Goal: Task Accomplishment & Management: Manage account settings

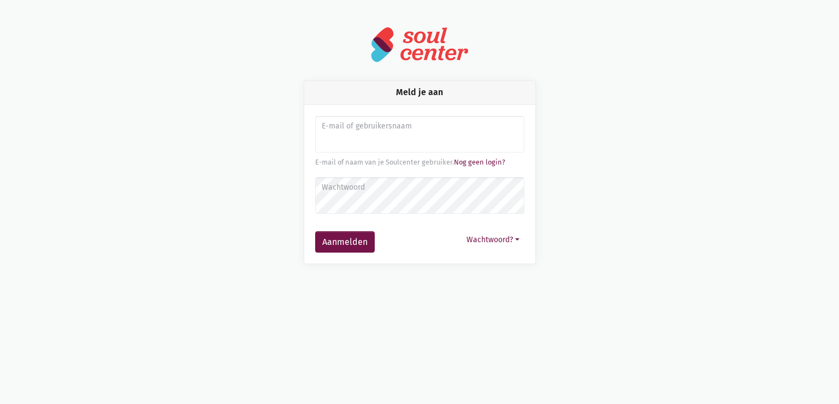
type input "sarahvds25@telenet.be"
click at [315, 231] on button "Aanmelden" at bounding box center [345, 242] width 60 height 22
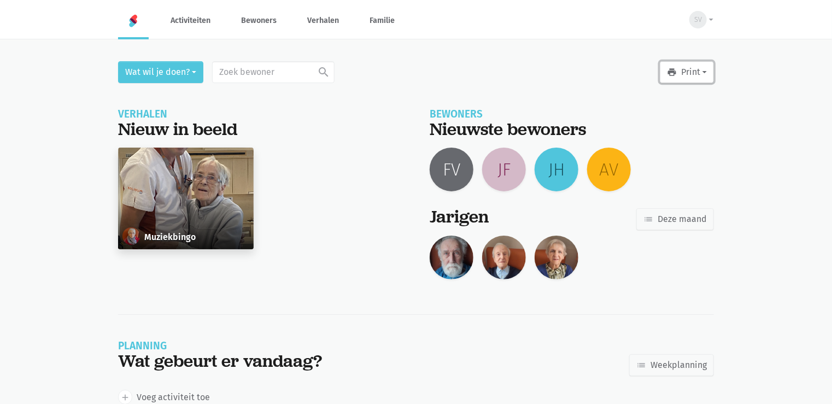
click at [702, 74] on button "print Print" at bounding box center [686, 72] width 54 height 22
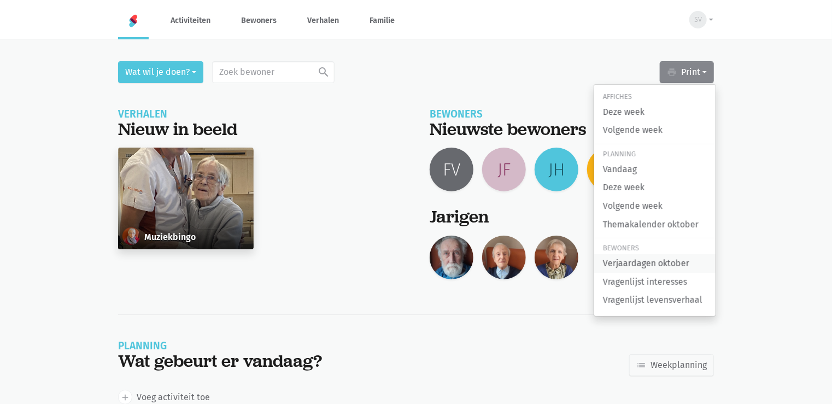
click at [681, 271] on link "Verjaardagen oktober" at bounding box center [654, 263] width 121 height 19
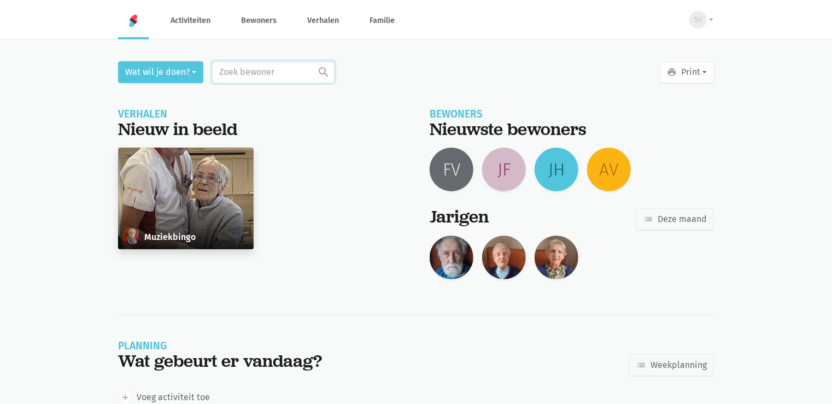
click at [254, 72] on input "text" at bounding box center [273, 72] width 122 height 22
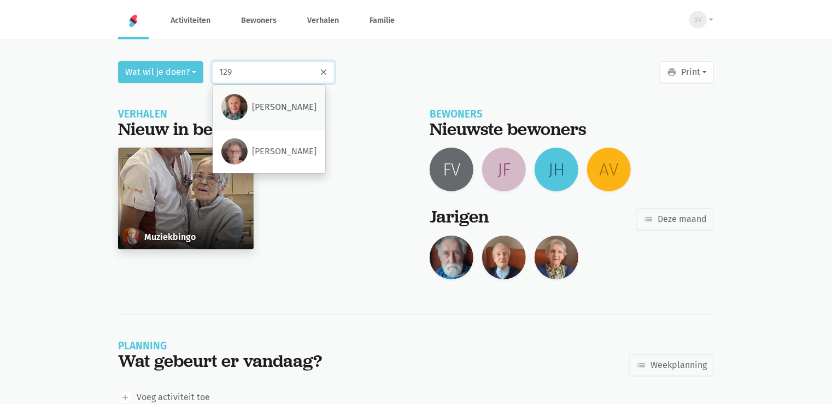
type input "129"
click at [264, 114] on div "Louis Ringoot" at bounding box center [268, 107] width 95 height 26
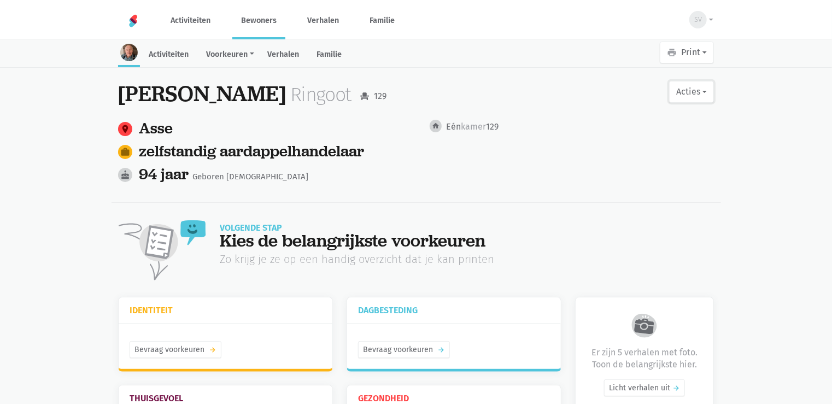
click at [694, 85] on button "Acties" at bounding box center [691, 92] width 45 height 22
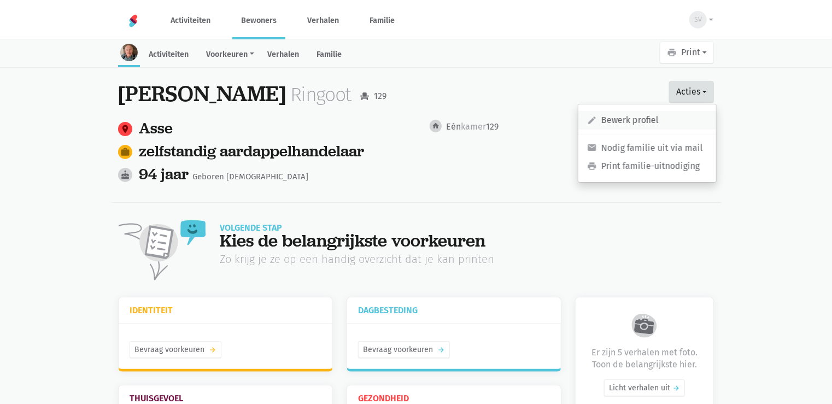
click at [639, 117] on link "edit Bewerk profiel" at bounding box center [647, 120] width 138 height 19
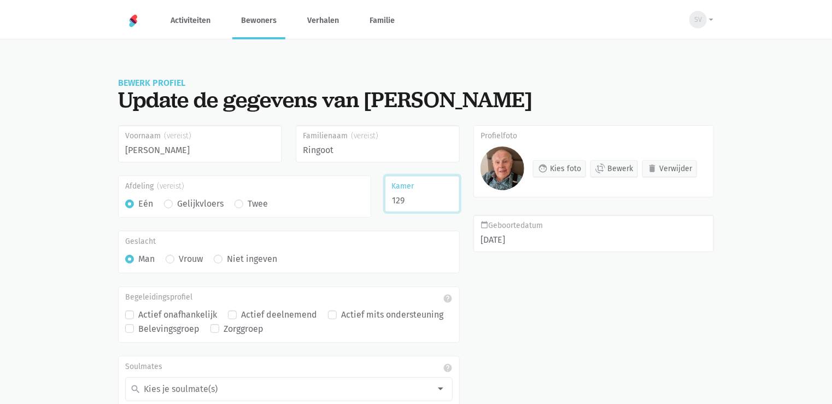
click at [412, 201] on input "129" at bounding box center [422, 193] width 75 height 37
type input "1"
type input "218"
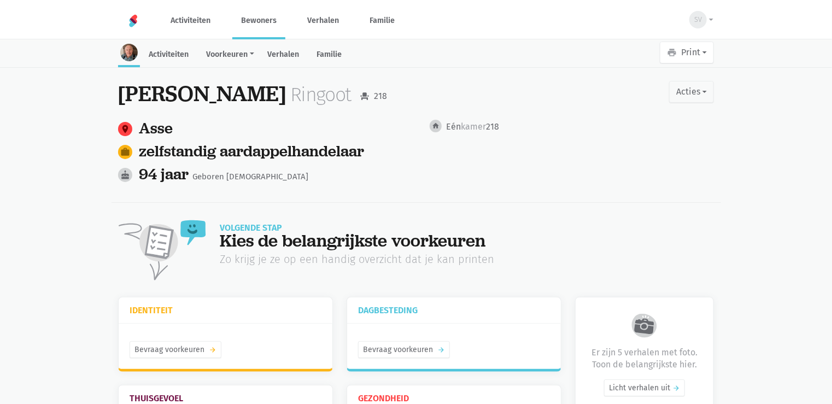
click at [254, 22] on link "Bewoners" at bounding box center [258, 20] width 53 height 37
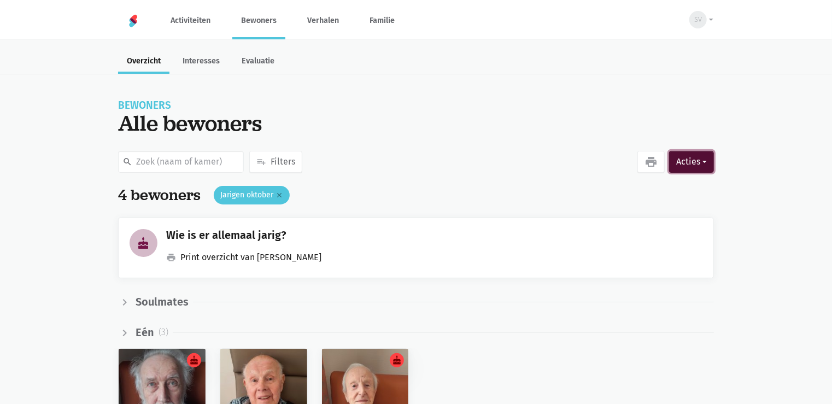
click at [676, 160] on button "Acties" at bounding box center [691, 162] width 45 height 22
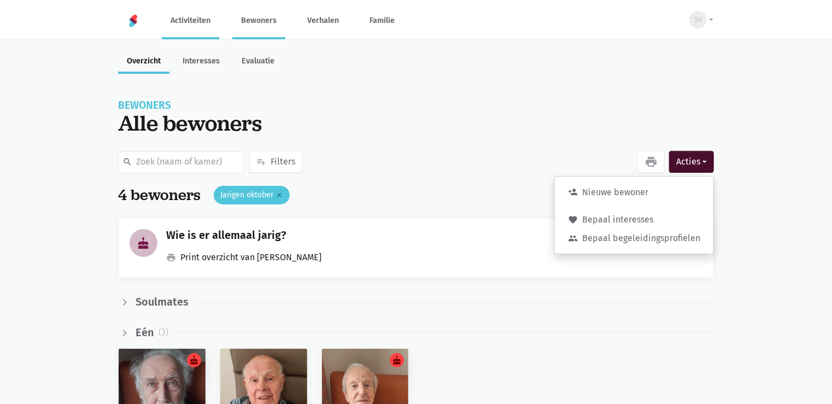
click at [169, 25] on link "Activiteiten" at bounding box center [190, 20] width 57 height 37
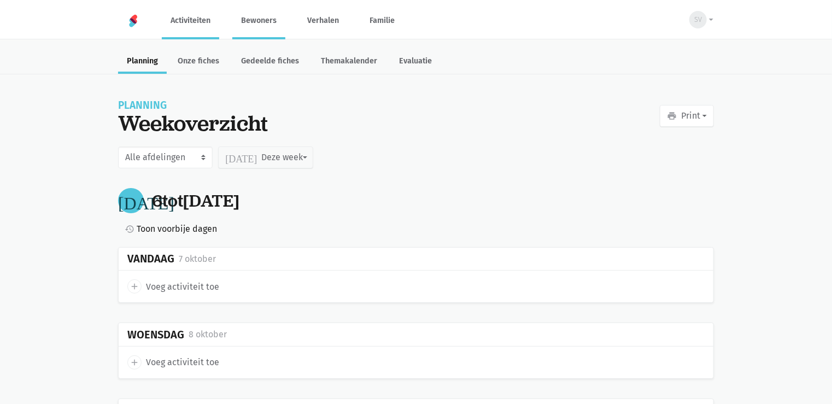
click at [267, 22] on link "Bewoners" at bounding box center [258, 20] width 53 height 37
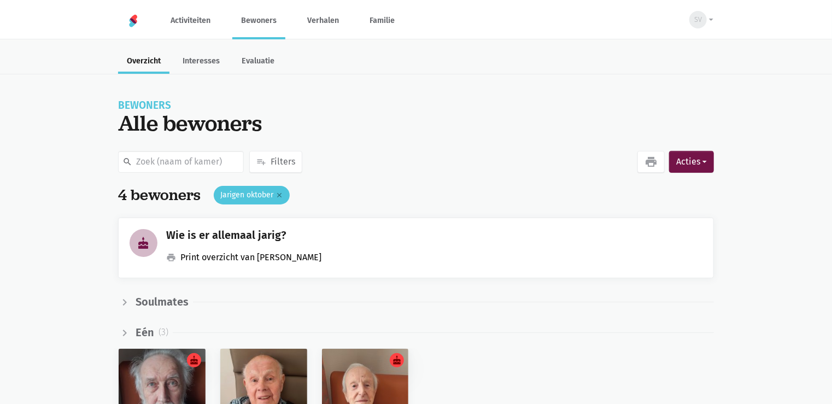
click at [262, 260] on link "print Print overzicht van jarigen" at bounding box center [243, 257] width 155 height 14
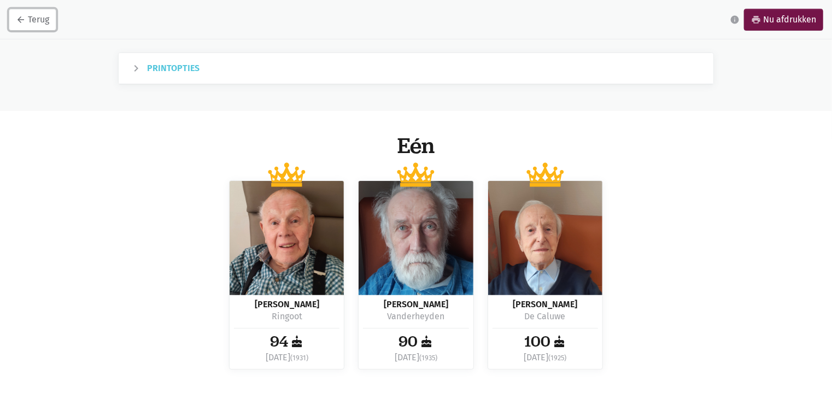
click at [15, 18] on link "arrow_back Terug" at bounding box center [33, 20] width 48 height 22
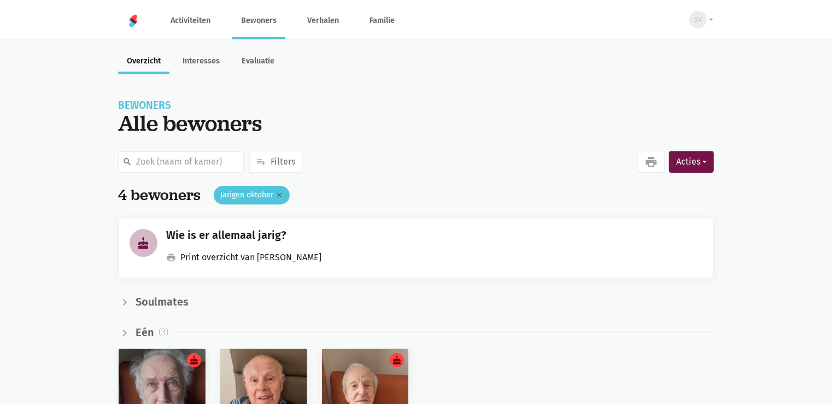
click at [267, 21] on link "Bewoners" at bounding box center [258, 20] width 53 height 37
click at [187, 15] on link "Activiteiten" at bounding box center [190, 20] width 57 height 37
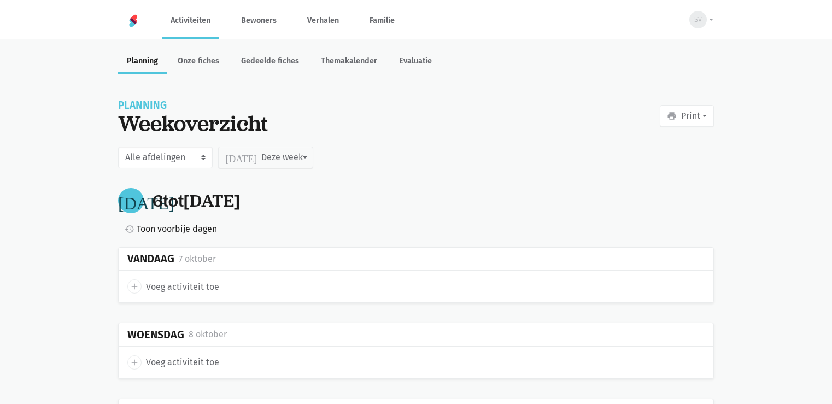
click at [315, 20] on link "Verhalen" at bounding box center [322, 20] width 49 height 37
click at [251, 10] on link "Bewoners" at bounding box center [258, 20] width 53 height 37
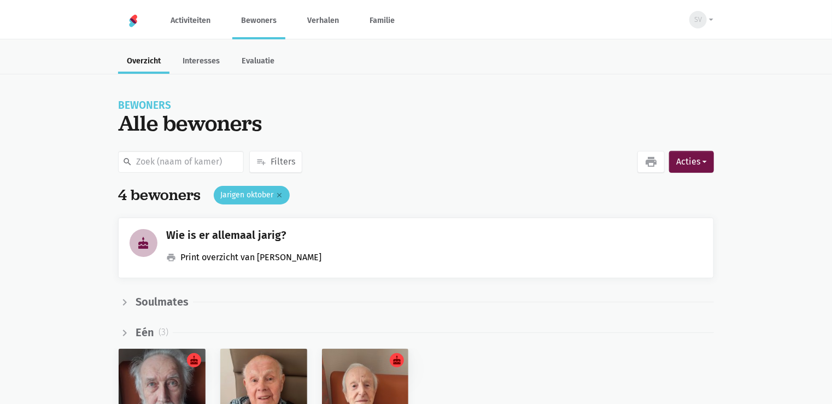
click at [196, 261] on link "print Print overzicht van jarigen" at bounding box center [243, 257] width 155 height 14
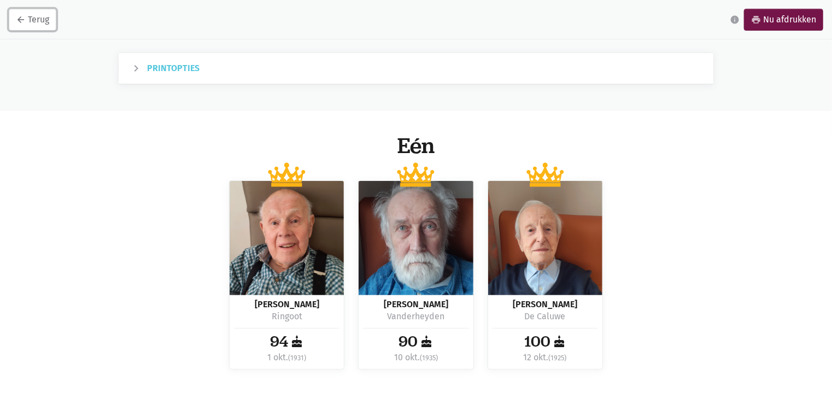
click at [17, 27] on link "arrow_back Terug" at bounding box center [33, 20] width 48 height 22
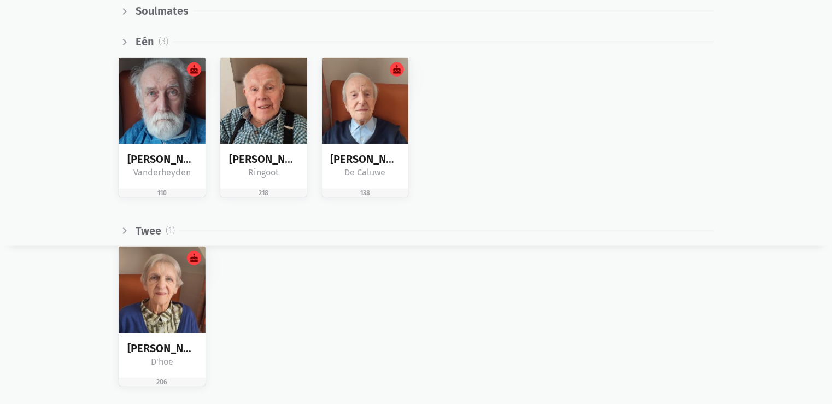
scroll to position [291, 0]
click at [262, 119] on img at bounding box center [263, 101] width 87 height 87
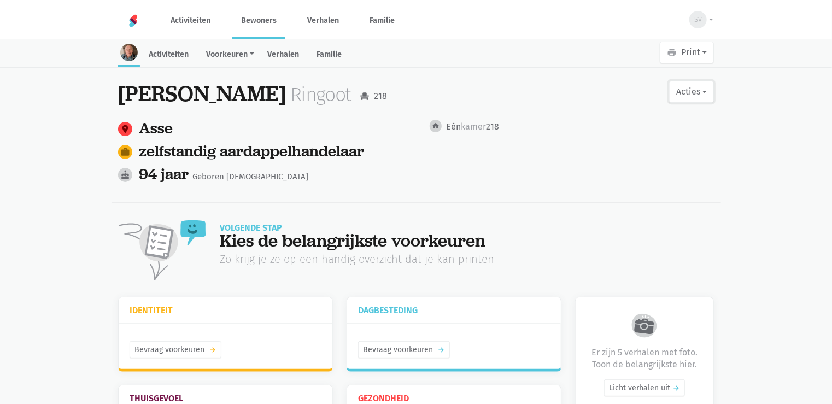
click at [697, 94] on button "Acties" at bounding box center [691, 92] width 45 height 22
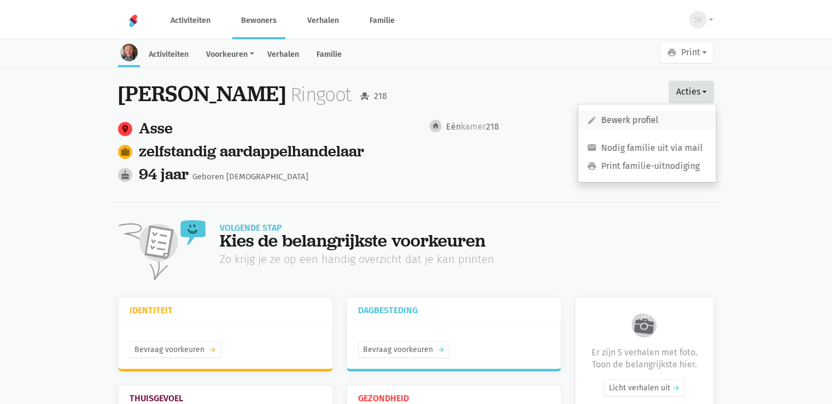
click at [607, 123] on link "edit Bewerk profiel" at bounding box center [647, 120] width 138 height 19
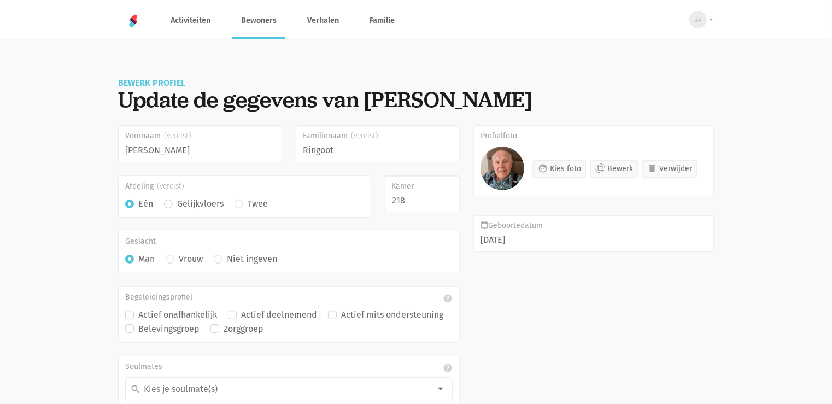
scroll to position [85, 0]
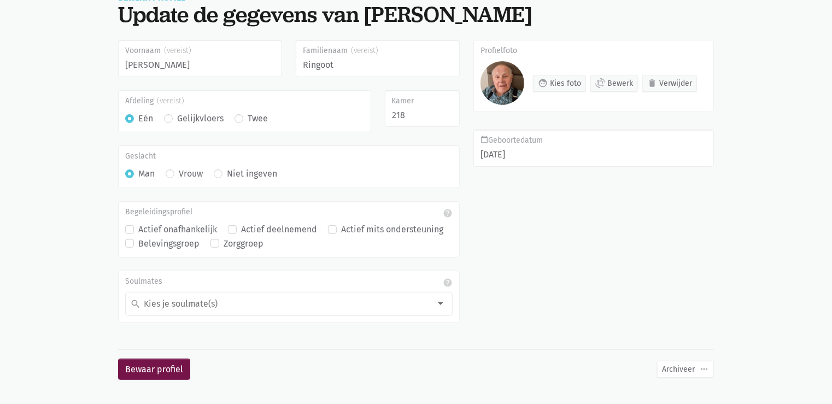
click at [247, 119] on label "Twee" at bounding box center [257, 118] width 20 height 14
click at [237, 119] on input "Twee" at bounding box center [238, 116] width 9 height 11
radio input "true"
click at [138, 361] on button "Bewaar profiel" at bounding box center [154, 369] width 72 height 22
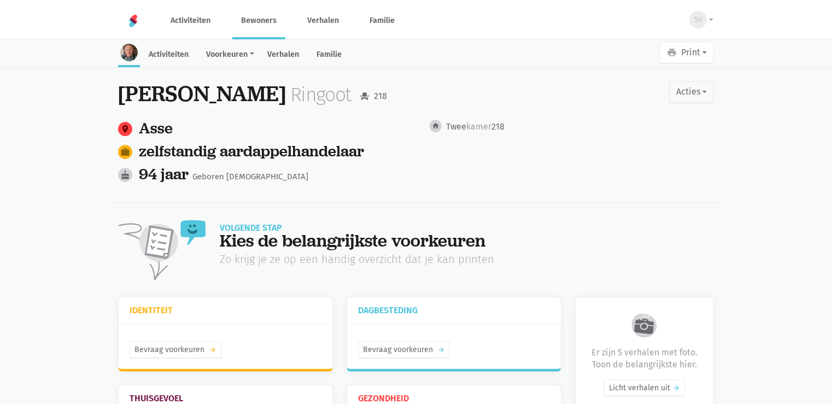
click at [267, 23] on link "Bewoners" at bounding box center [258, 20] width 53 height 37
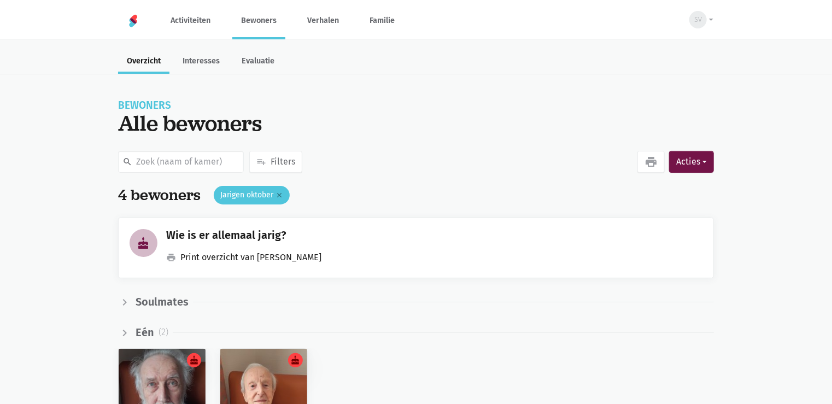
scroll to position [291, 0]
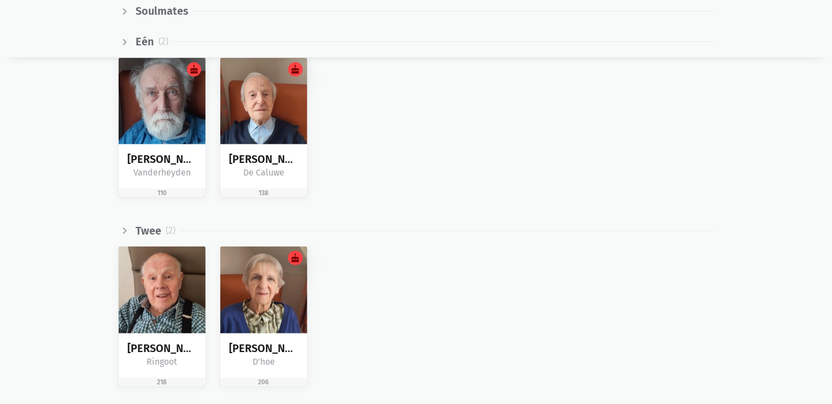
click at [535, 269] on div "[PERSON_NAME] 218 cake [PERSON_NAME] 206" at bounding box center [415, 325] width 609 height 158
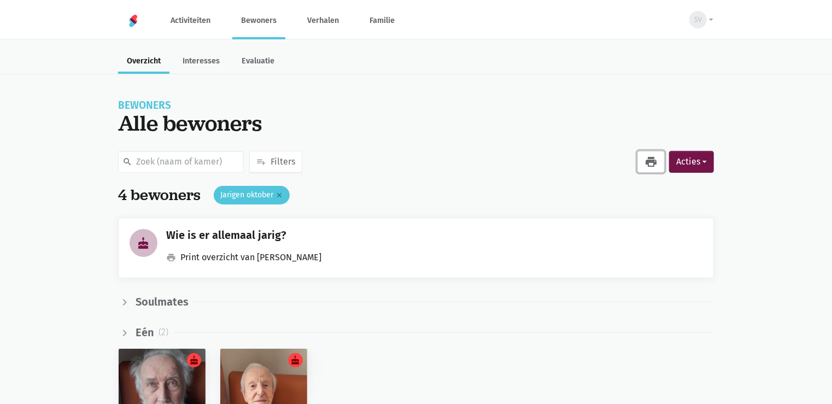
click at [652, 156] on icon "print" at bounding box center [650, 161] width 13 height 13
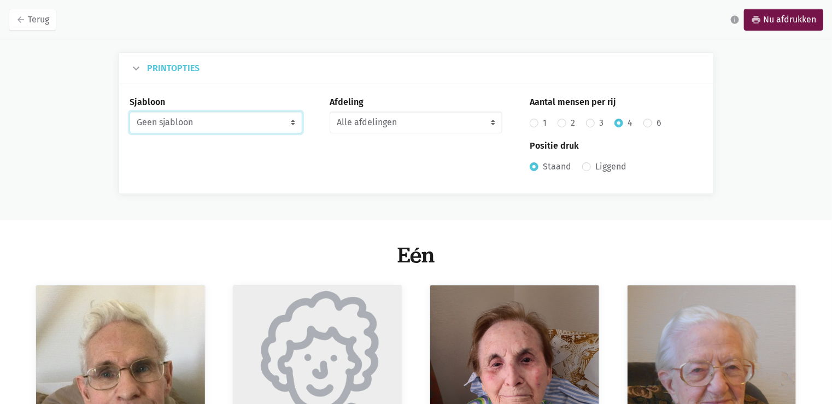
click at [225, 122] on select "Geen sjabloon Verjaardag maandkalender Takenlijst" at bounding box center [215, 122] width 173 height 22
select select "birthday-monthly"
click at [129, 111] on select "Geen sjabloon Verjaardag maandkalender Takenlijst" at bounding box center [215, 122] width 173 height 22
radio input "false"
radio input "true"
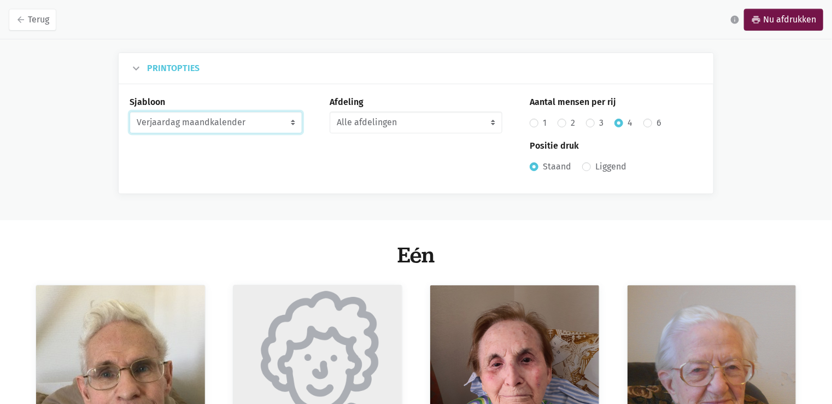
radio input "false"
radio input "true"
select select "10-2025"
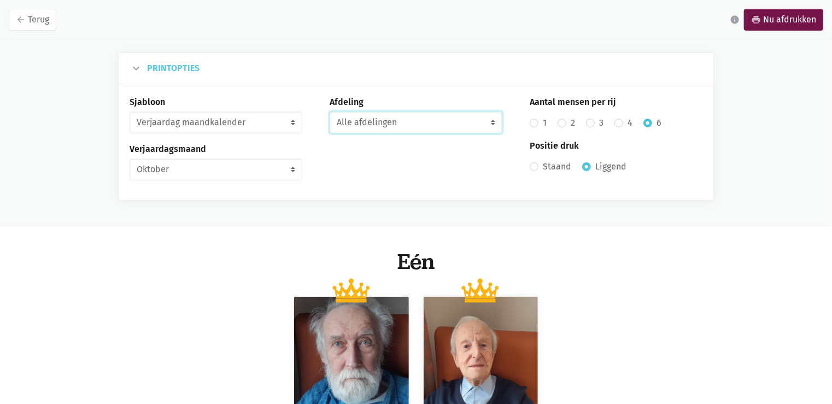
click at [375, 123] on select "Alle afdelingen Eén Gelijkvloers Twee" at bounding box center [415, 122] width 173 height 22
click at [329, 111] on select "Alle afdelingen Eén Gelijkvloers Twee" at bounding box center [415, 122] width 173 height 22
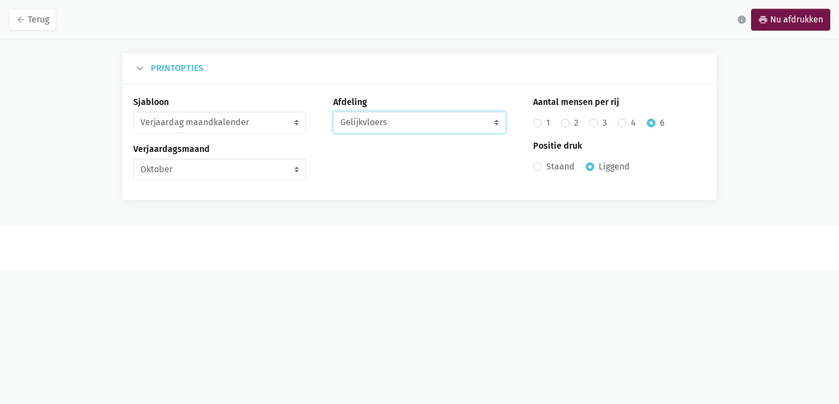
click at [377, 126] on select "Alle afdelingen Eén Gelijkvloers Twee" at bounding box center [419, 122] width 173 height 22
select select "8"
click at [333, 111] on select "Alle afdelingen Eén Gelijkvloers Twee" at bounding box center [419, 122] width 173 height 22
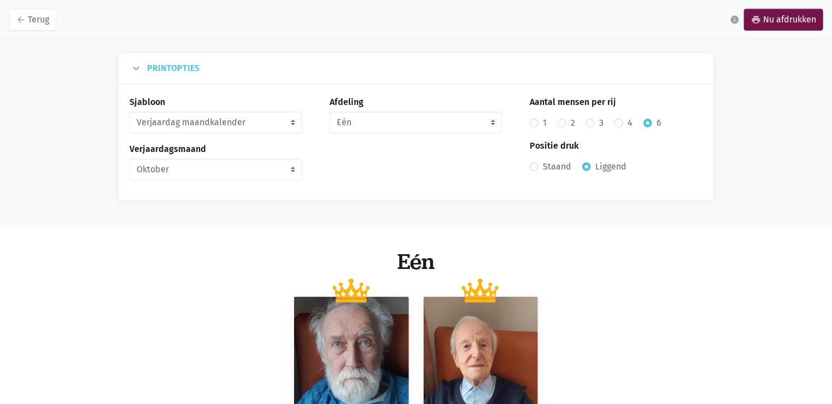
click at [599, 125] on label "3" at bounding box center [601, 123] width 4 height 14
click at [590, 125] on input "3" at bounding box center [590, 121] width 9 height 11
radio input "true"
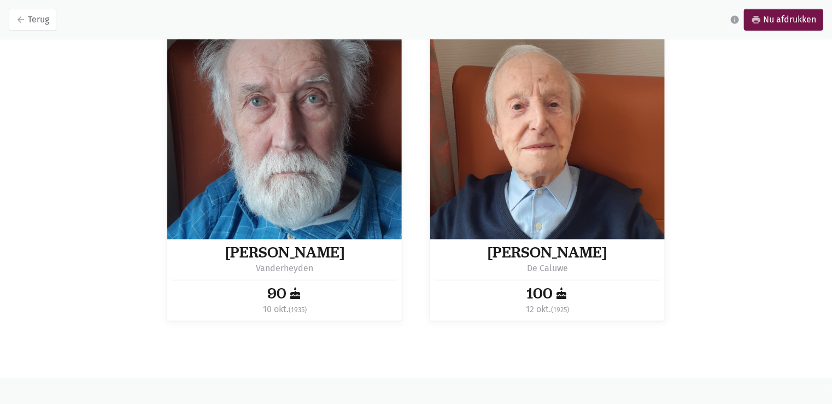
scroll to position [304, 0]
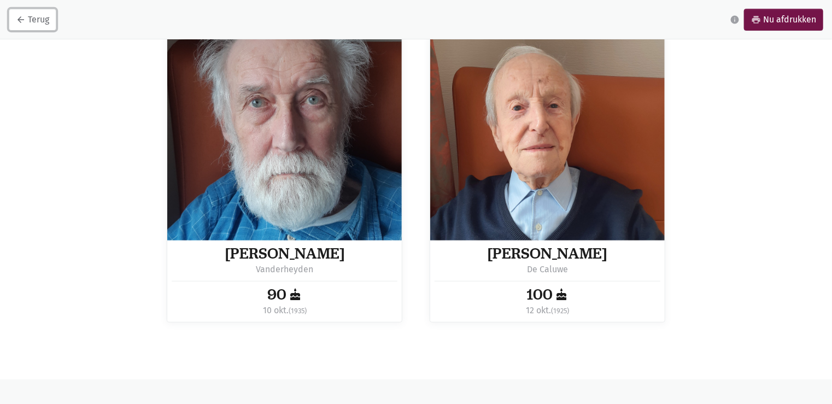
click at [26, 24] on link "arrow_back Terug" at bounding box center [33, 20] width 48 height 22
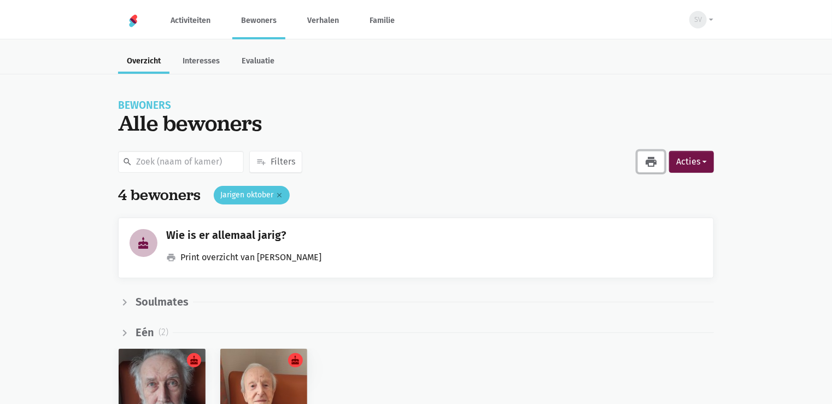
click at [642, 162] on link "print" at bounding box center [650, 162] width 27 height 22
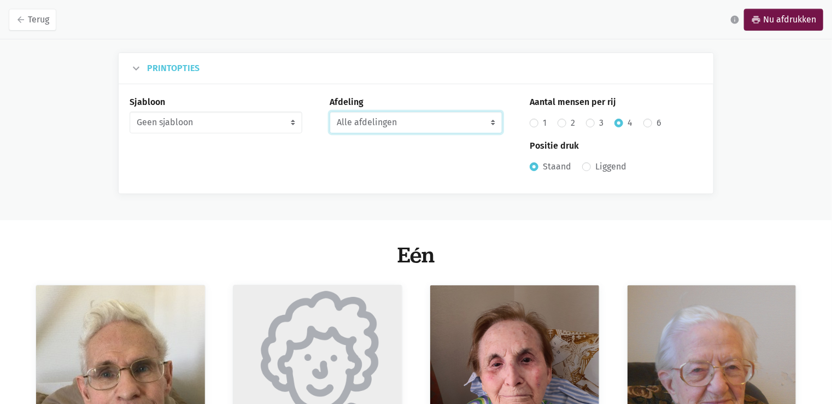
click at [356, 128] on select "Alle afdelingen Eén Gelijkvloers Twee" at bounding box center [415, 122] width 173 height 22
select select "10"
click at [329, 111] on select "Alle afdelingen Eén Gelijkvloers Twee" at bounding box center [415, 122] width 173 height 22
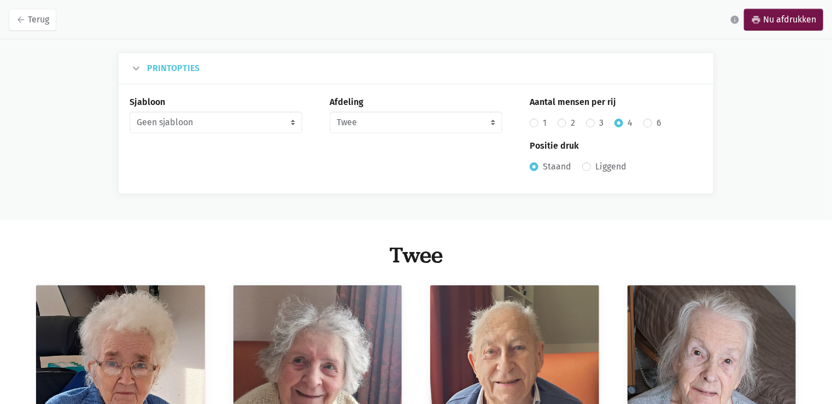
click at [599, 124] on label "3" at bounding box center [601, 123] width 4 height 14
click at [591, 124] on input "3" at bounding box center [590, 121] width 9 height 11
radio input "true"
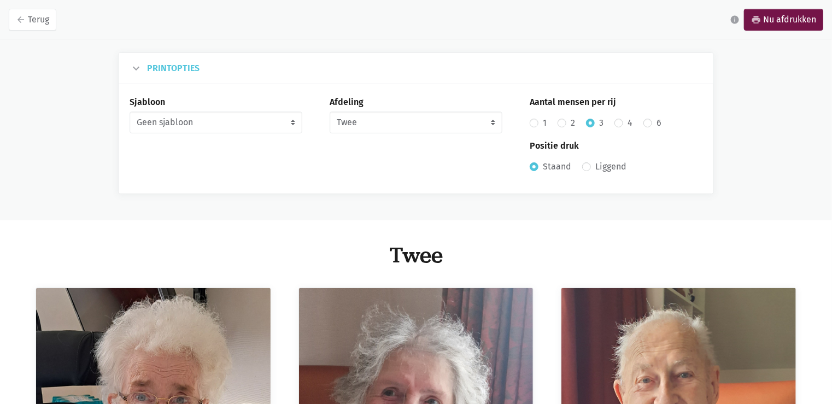
drag, startPoint x: 155, startPoint y: 109, endPoint x: 163, endPoint y: 119, distance: 12.9
click at [159, 113] on div "Sjabloon Geen sjabloon Verjaardag maandkalender Takenlijst" at bounding box center [215, 114] width 173 height 38
click at [163, 120] on select "Geen sjabloon Verjaardag maandkalender Takenlijst" at bounding box center [215, 122] width 173 height 22
select select "birthday-monthly"
click at [129, 111] on select "Geen sjabloon Verjaardag maandkalender Takenlijst" at bounding box center [215, 122] width 173 height 22
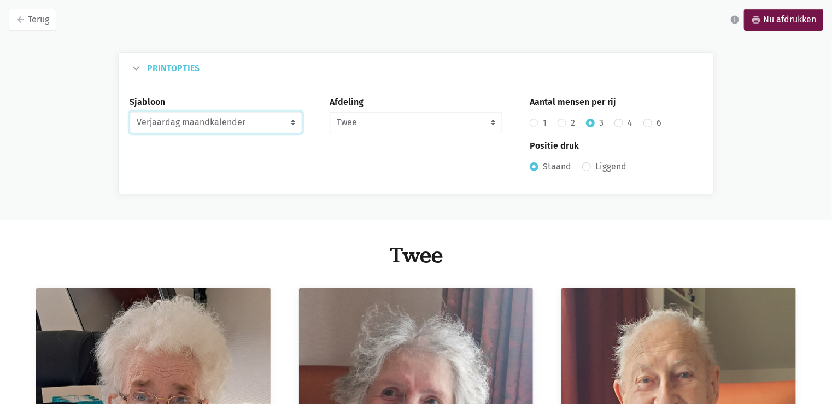
radio input "false"
radio input "true"
radio input "false"
radio input "true"
select select "10-2025"
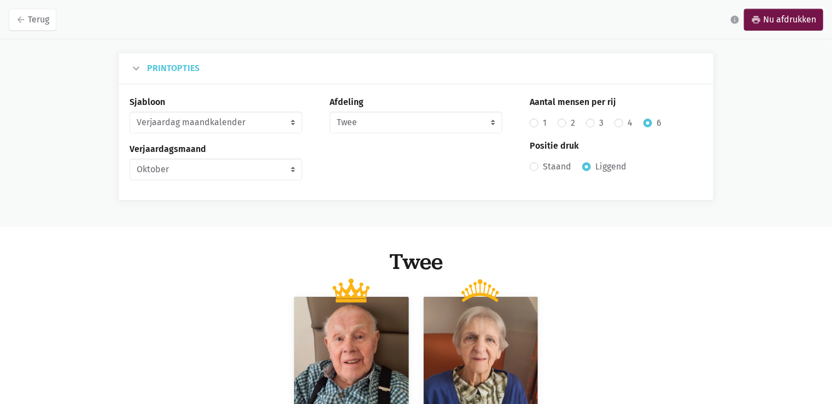
click at [599, 122] on label "3" at bounding box center [601, 123] width 4 height 14
click at [590, 122] on input "3" at bounding box center [590, 121] width 9 height 11
radio input "true"
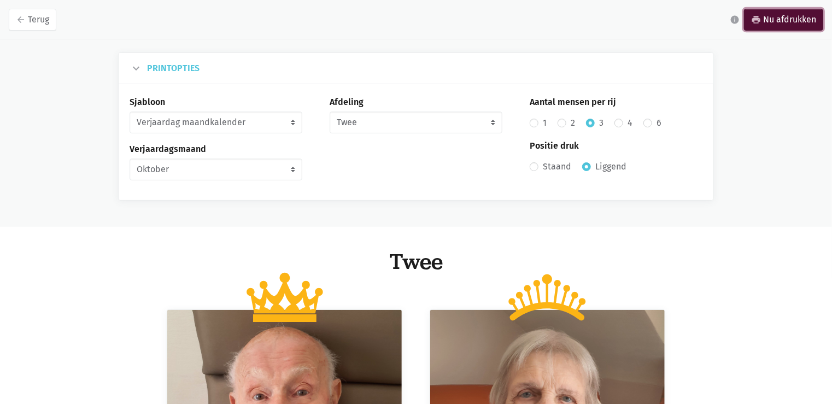
click at [800, 19] on link "print Nu afdrukken" at bounding box center [783, 20] width 79 height 22
click at [44, 20] on link "arrow_back Terug" at bounding box center [33, 20] width 48 height 22
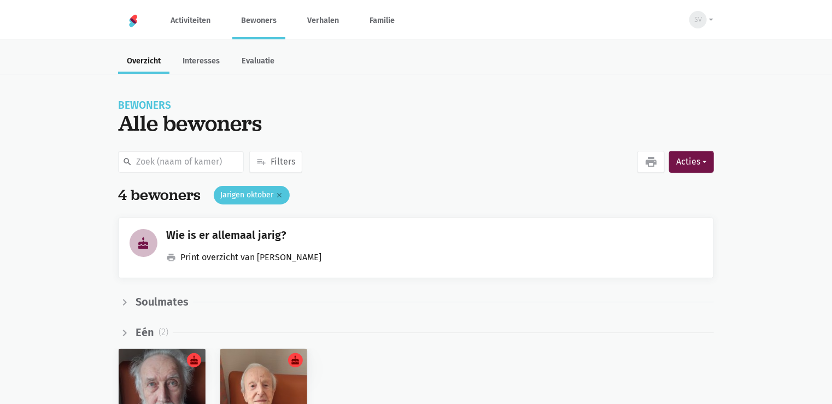
click at [263, 30] on link "Bewoners" at bounding box center [258, 20] width 53 height 37
click at [260, 22] on link "Bewoners" at bounding box center [258, 20] width 53 height 37
click at [197, 19] on link "Activiteiten" at bounding box center [190, 20] width 57 height 37
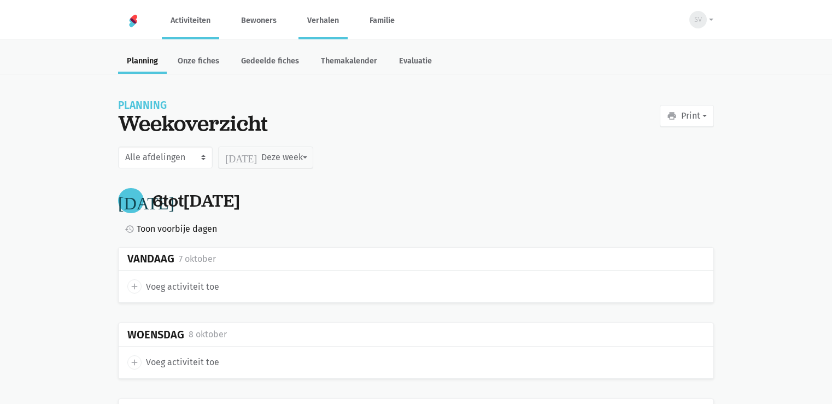
click at [321, 16] on link "Verhalen" at bounding box center [322, 20] width 49 height 37
click at [264, 26] on link "Bewoners" at bounding box center [258, 20] width 53 height 37
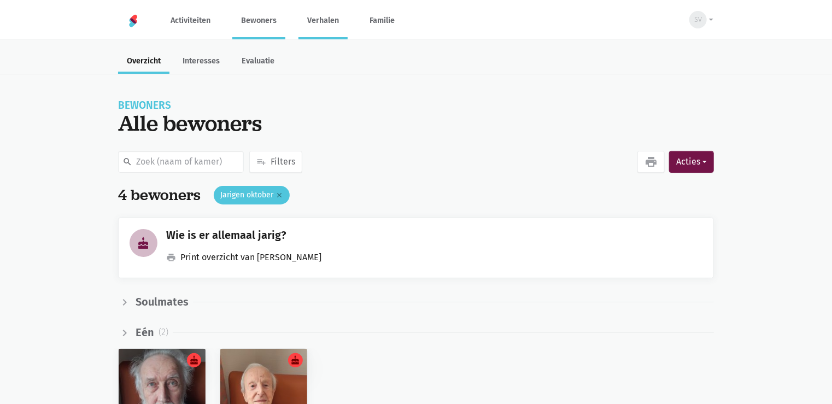
click at [322, 24] on link "Verhalen" at bounding box center [322, 20] width 49 height 37
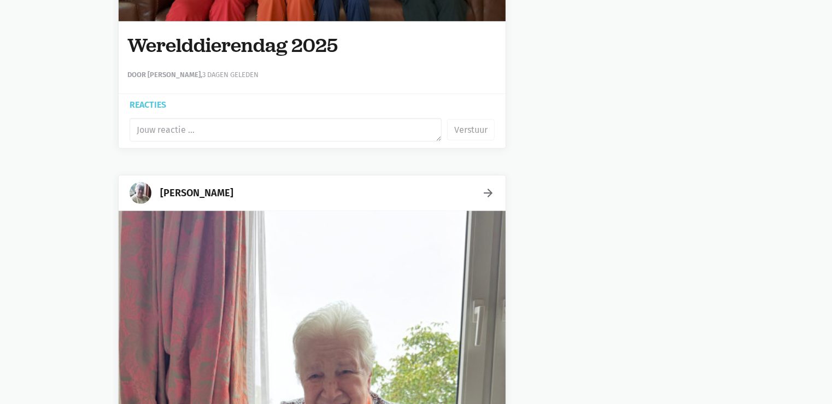
scroll to position [2120, 0]
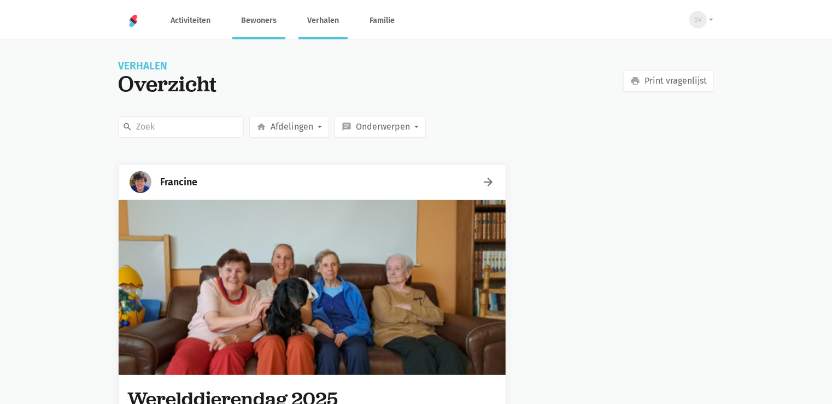
click at [254, 25] on link "Bewoners" at bounding box center [258, 20] width 53 height 37
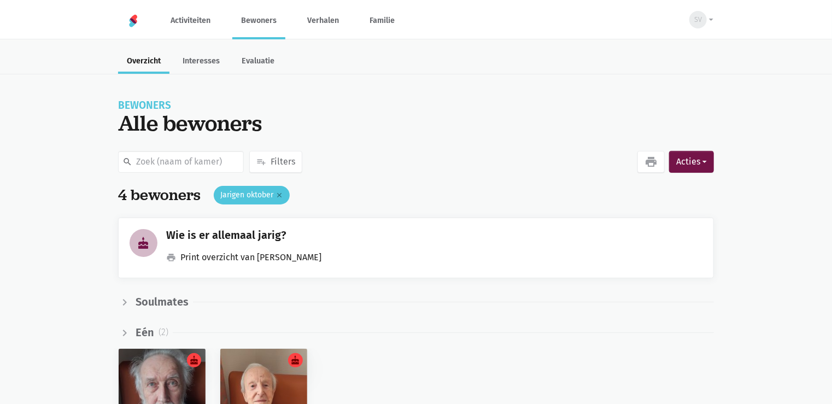
click at [271, 20] on link "Bewoners" at bounding box center [258, 20] width 53 height 37
click at [79, 186] on div "search playlist_add Filters favorite Interesses check_box Voorkeuren emoji_peop…" at bounding box center [416, 179] width 832 height 60
click at [702, 25] on div "SV" at bounding box center [697, 19] width 17 height 17
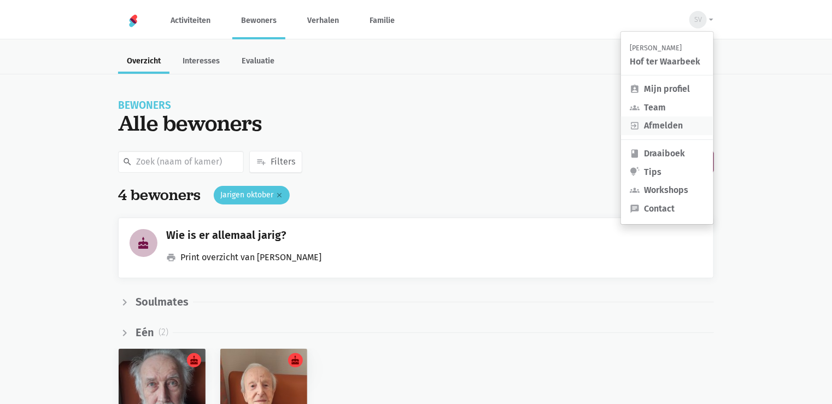
click at [666, 129] on link "exit_to_app Afmelden" at bounding box center [667, 125] width 92 height 19
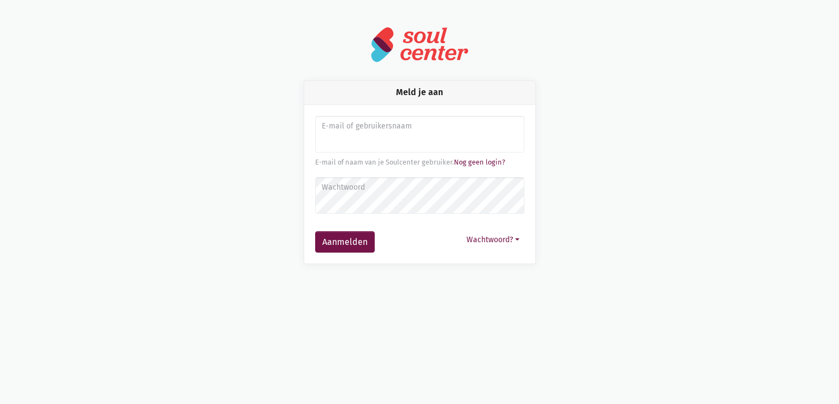
click at [78, 68] on main "Meld je aan E-mail of gebruikersnaam E-mail of naam van je [PERSON_NAME]. Nog g…" at bounding box center [419, 145] width 839 height 238
